Goal: Find specific page/section: Find specific page/section

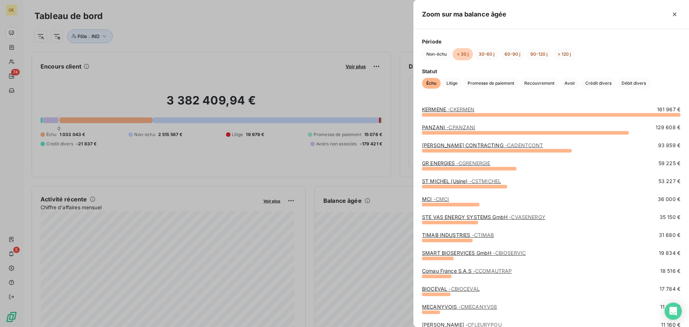
click at [446, 145] on link "ADENT CONTRACTING - CADENTCONT" at bounding box center [482, 145] width 121 height 6
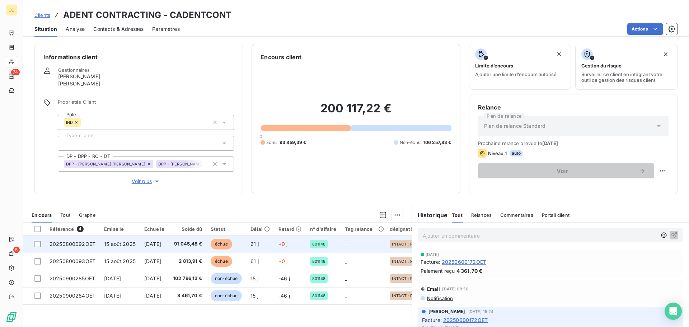
click at [109, 247] on td "15 août 2025" at bounding box center [120, 243] width 40 height 17
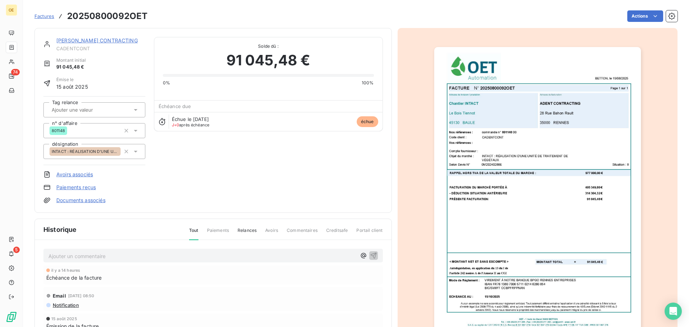
click at [106, 18] on h3 "20250800092OET" at bounding box center [107, 16] width 80 height 13
click at [160, 12] on div "Actions" at bounding box center [416, 15] width 521 height 11
click at [108, 16] on h3 "20250800092OET" at bounding box center [107, 16] width 80 height 13
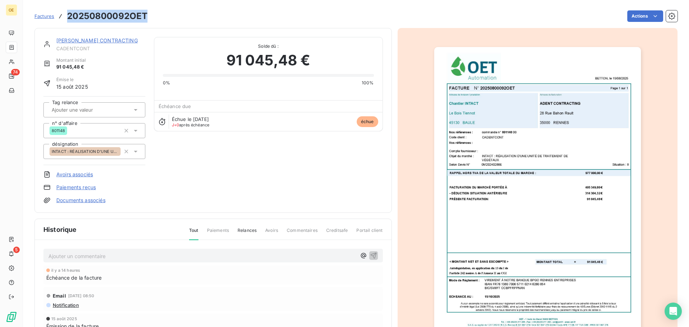
copy h3 "20250800092OET"
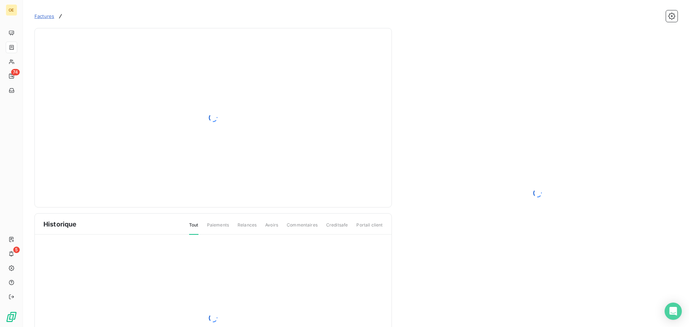
click at [530, 97] on div at bounding box center [537, 193] width 269 height 313
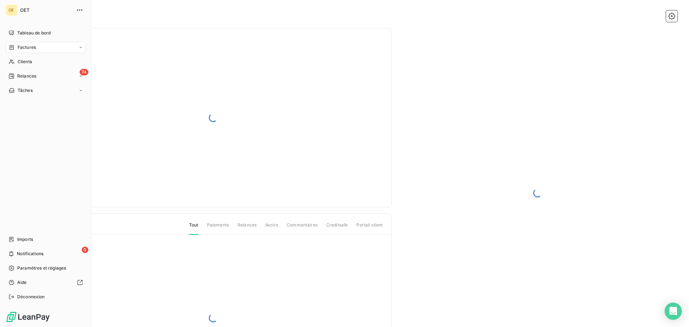
click at [24, 48] on span "Factures" at bounding box center [27, 47] width 18 height 6
click at [33, 63] on span "Factures" at bounding box center [26, 61] width 18 height 6
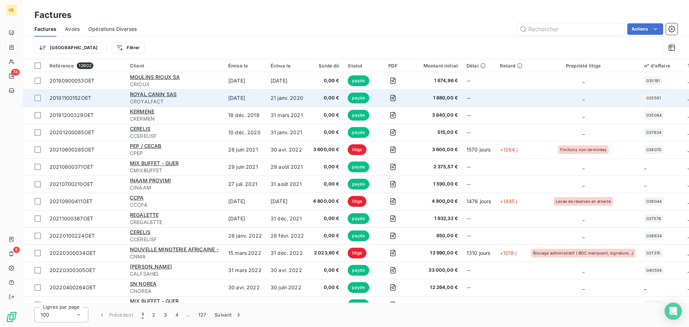
click at [405, 101] on td at bounding box center [392, 97] width 35 height 17
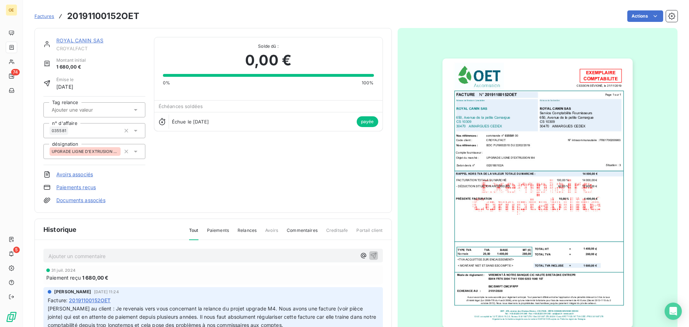
click at [528, 155] on img "button" at bounding box center [537, 192] width 190 height 269
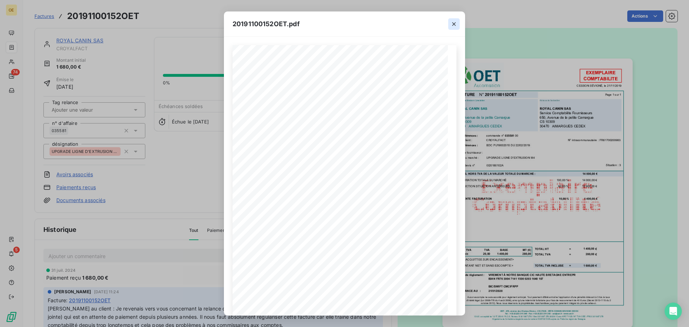
click at [455, 21] on icon "button" at bounding box center [453, 23] width 7 height 7
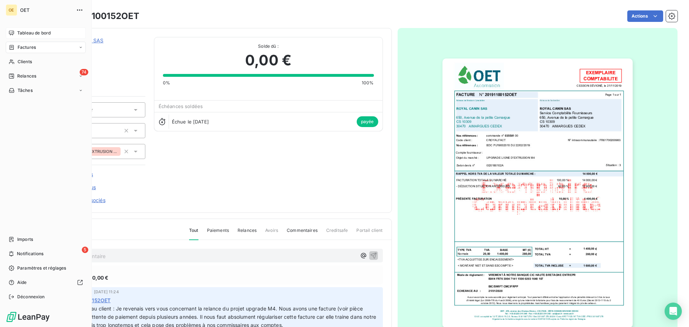
click at [42, 33] on span "Tableau de bord" at bounding box center [33, 33] width 33 height 6
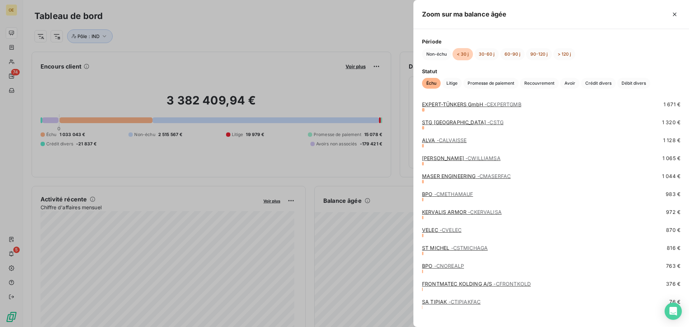
scroll to position [424, 0]
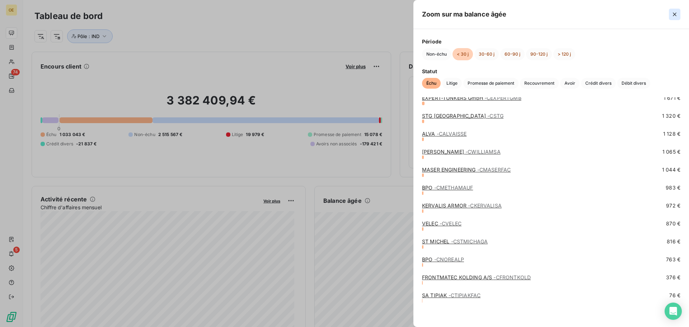
click at [673, 14] on icon "button" at bounding box center [674, 14] width 7 height 7
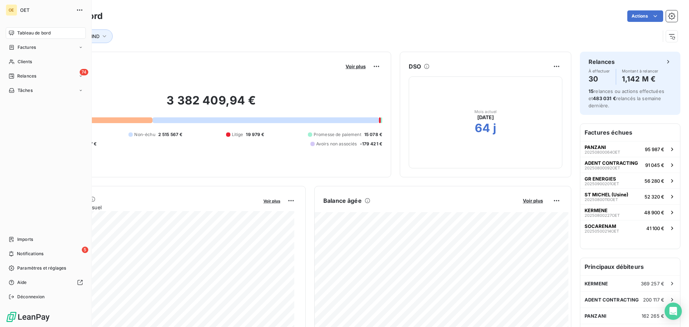
click at [33, 34] on span "Tableau de bord" at bounding box center [33, 33] width 33 height 6
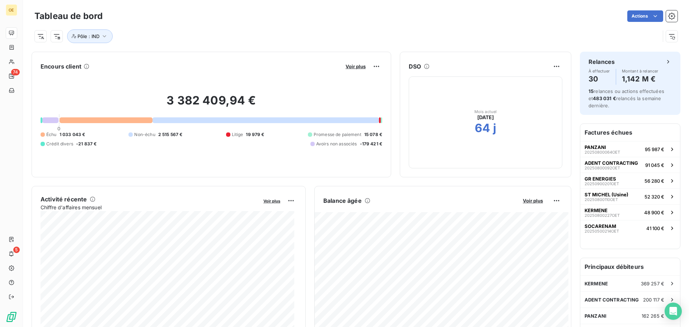
click at [159, 35] on div "Pôle : IND" at bounding box center [346, 36] width 625 height 14
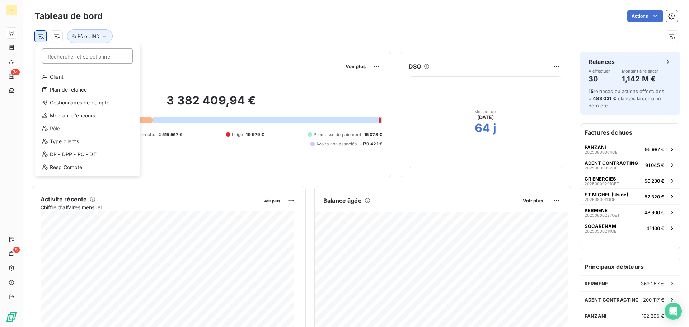
click at [42, 38] on html "OE 74 5 Tableau de bord Actions Rechercher et sélectionner Client Plan de relan…" at bounding box center [344, 163] width 689 height 327
click at [80, 55] on input "Rechercher et sélectionner" at bounding box center [87, 55] width 91 height 15
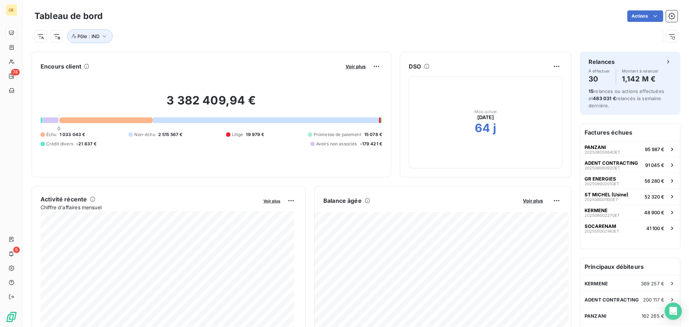
click at [243, 23] on html "OE 74 5 Tableau de bord Actions Pôle : IND Encours client Voir plus 3 382 409,9…" at bounding box center [344, 163] width 689 height 327
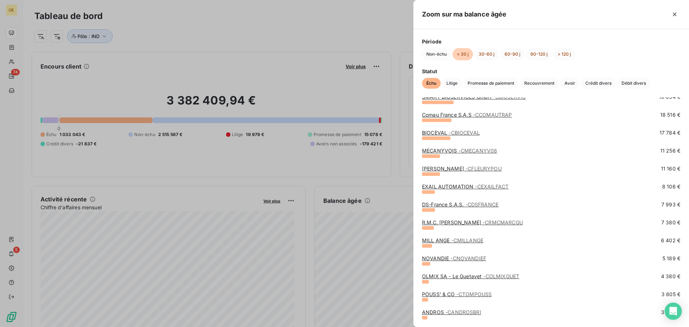
scroll to position [0, 0]
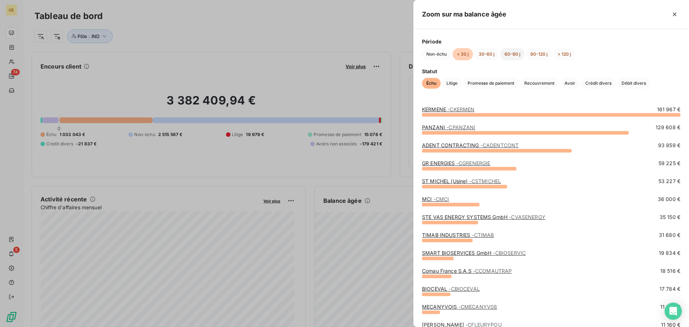
click at [512, 50] on button "60-90 j" at bounding box center [512, 54] width 24 height 12
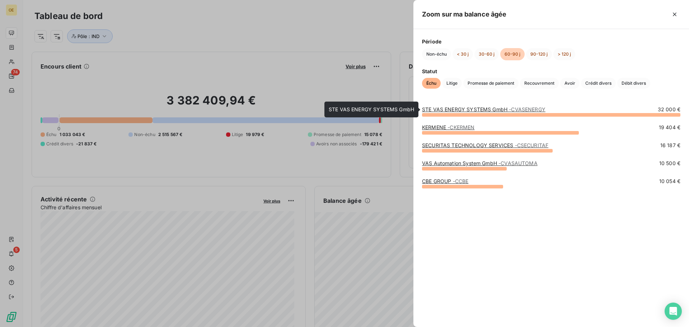
click at [487, 109] on link "STE VAS ENERGY SYSTEMS GmbH - CVASENERGY" at bounding box center [483, 109] width 123 height 6
